Goal: Find specific page/section: Find specific page/section

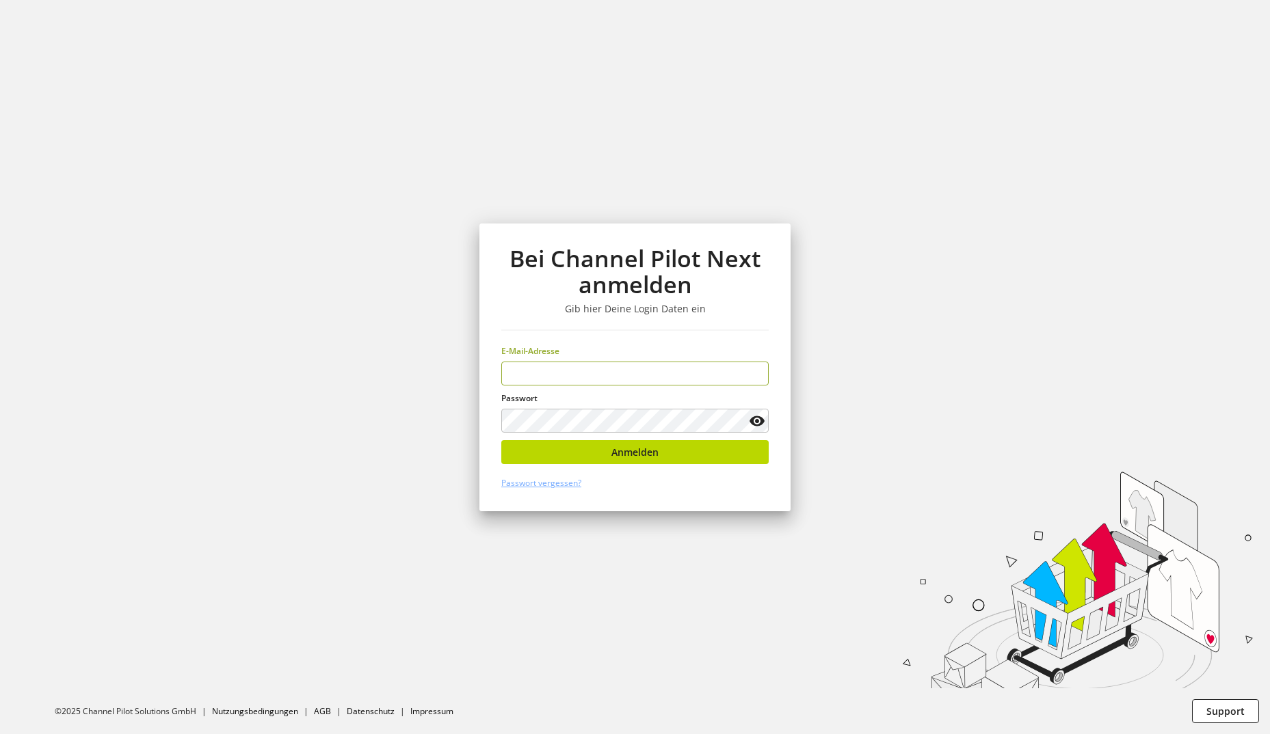
type input "**********"
click at [590, 454] on button "Anmelden" at bounding box center [634, 452] width 267 height 24
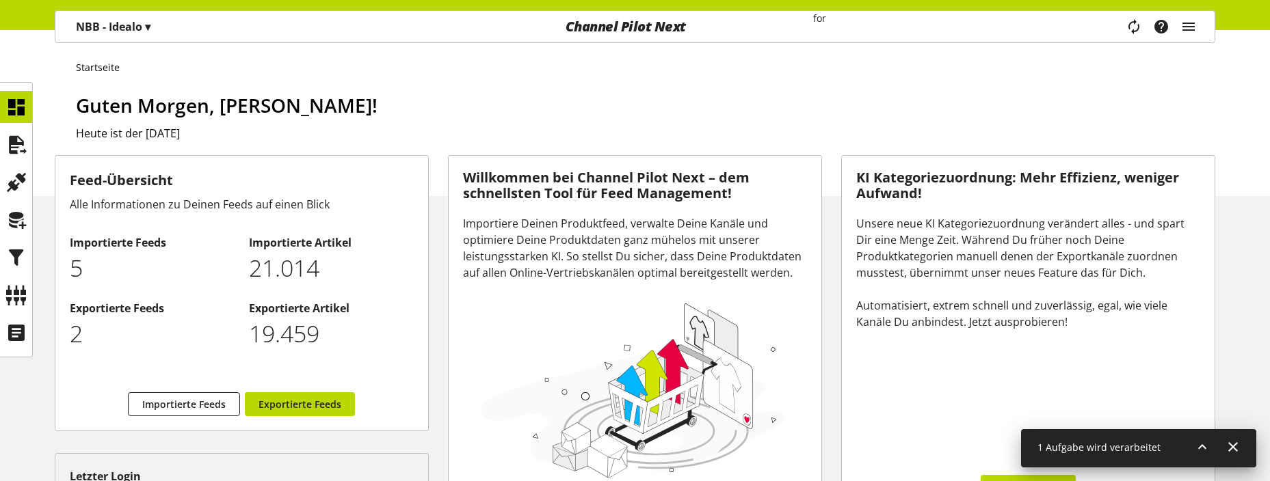
click at [1203, 453] on icon at bounding box center [1202, 447] width 16 height 25
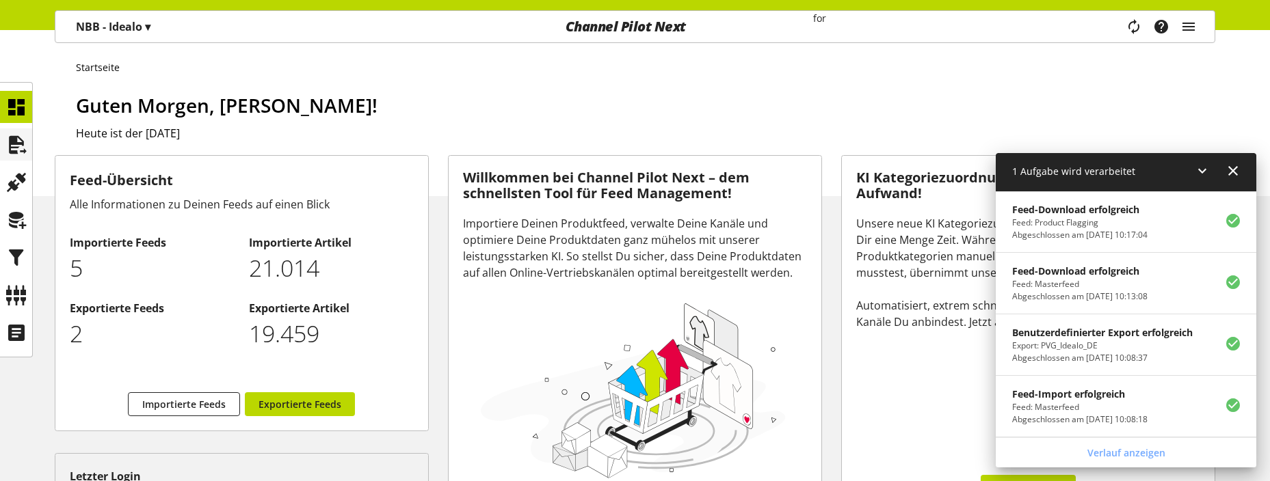
click at [21, 152] on icon at bounding box center [16, 144] width 22 height 27
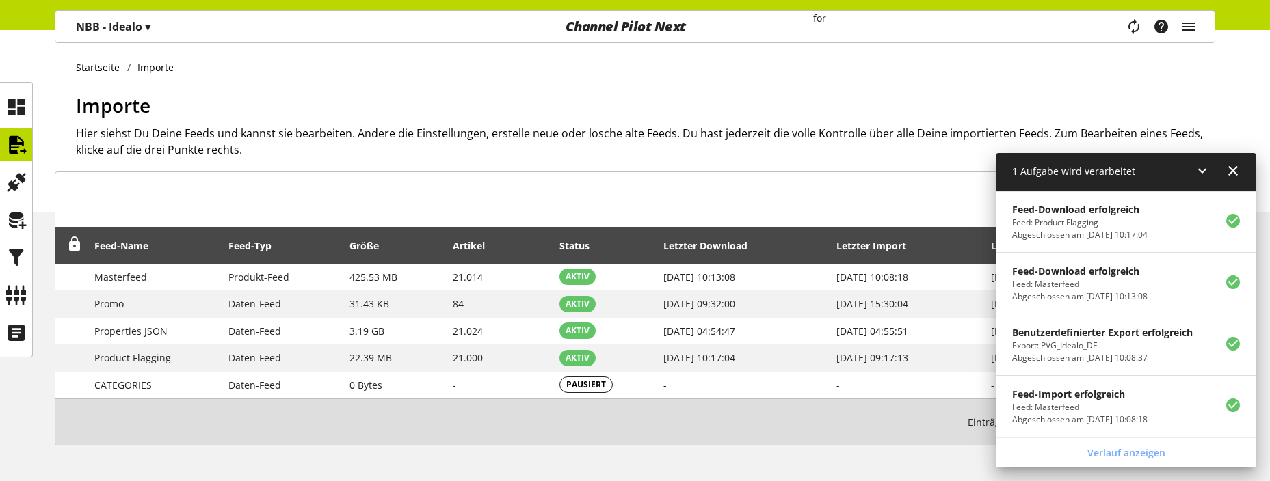
click at [1204, 172] on icon at bounding box center [1202, 171] width 16 height 25
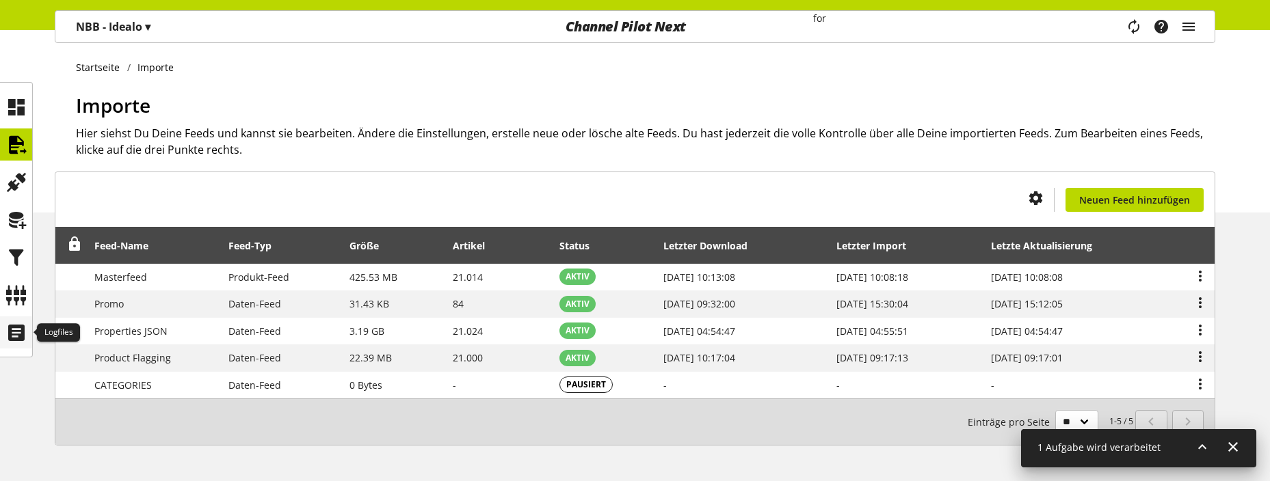
click at [15, 334] on icon at bounding box center [16, 332] width 22 height 27
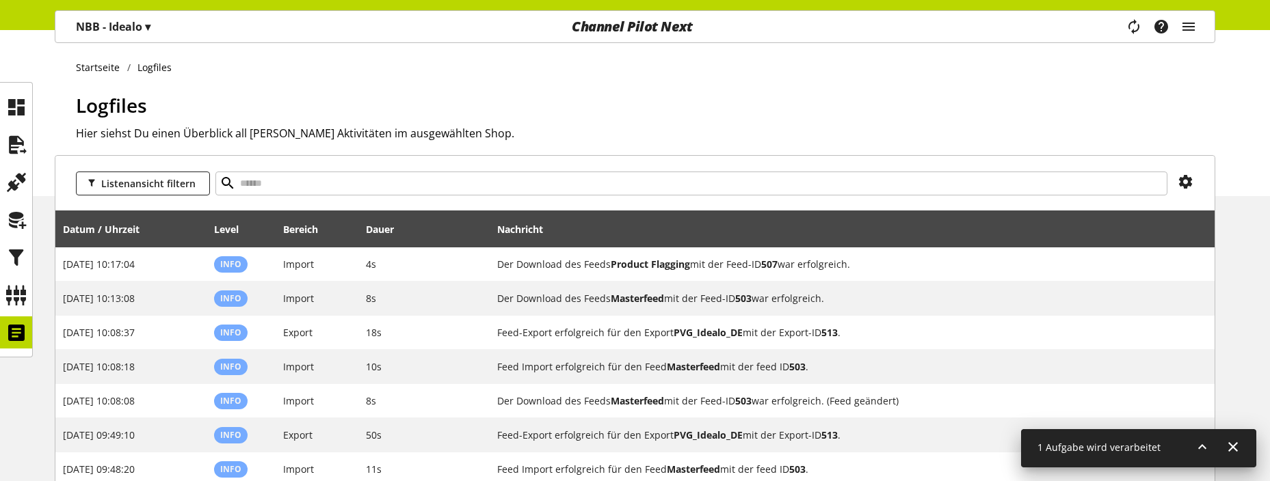
click at [935, 125] on h2 "Hier siehst Du einen Überblick all [PERSON_NAME] Aktivitäten im ausgewählten Sh…" at bounding box center [645, 133] width 1139 height 16
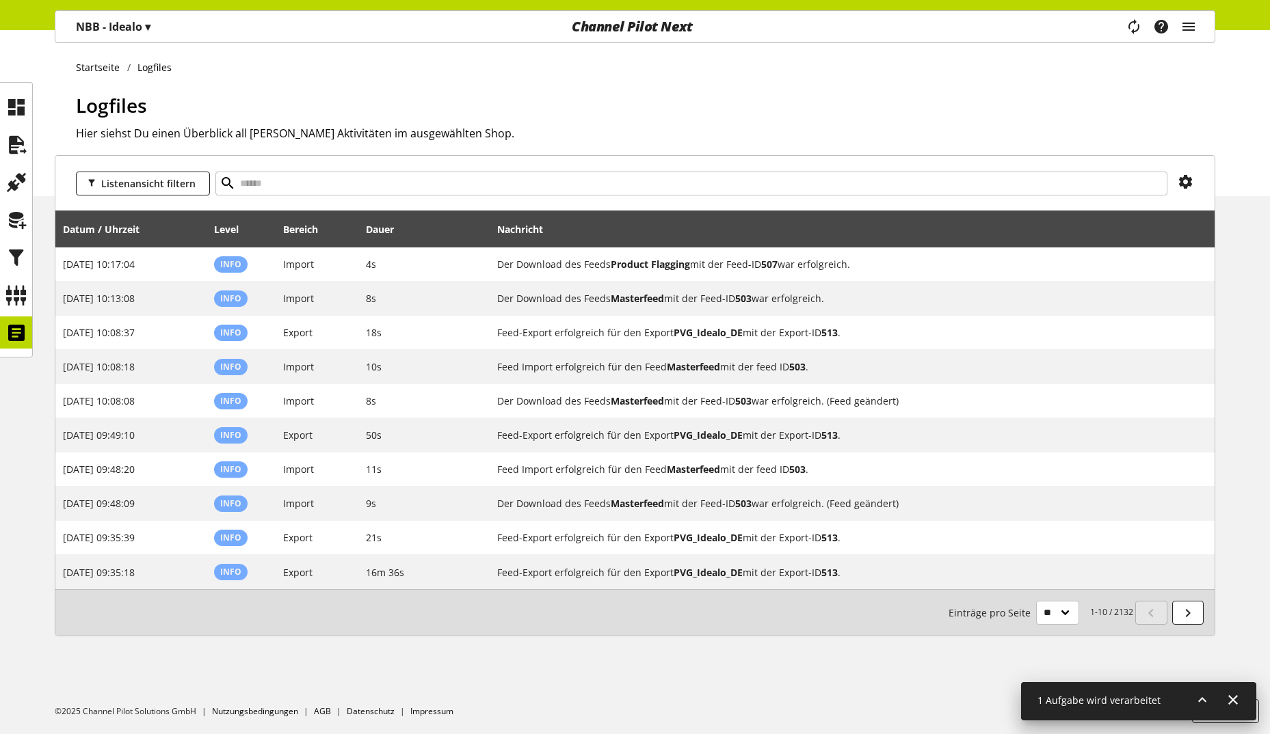
click at [585, 71] on ul "Startseite Logfiles" at bounding box center [645, 67] width 1139 height 14
